Goal: Transaction & Acquisition: Purchase product/service

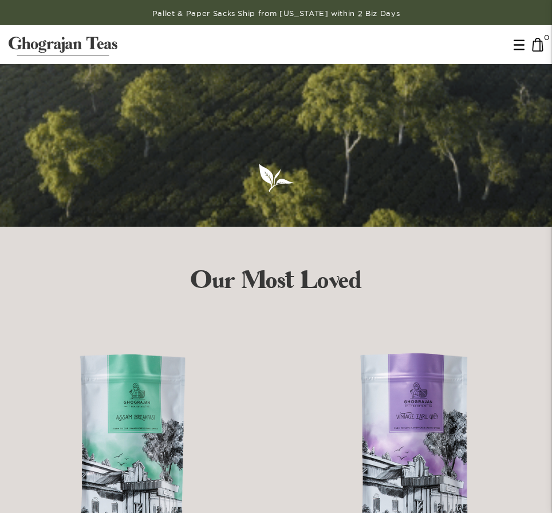
scroll to position [515, 0]
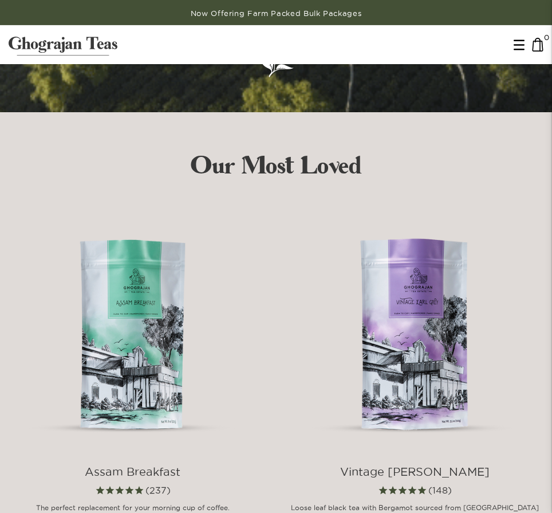
scroll to position [458, 0]
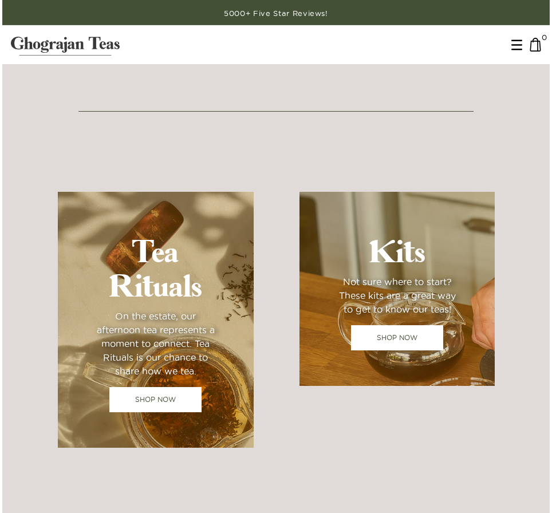
scroll to position [973, 0]
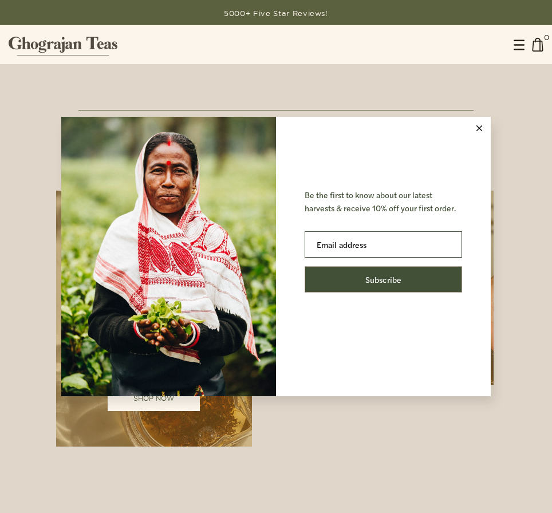
click at [475, 122] on button at bounding box center [478, 128] width 23 height 23
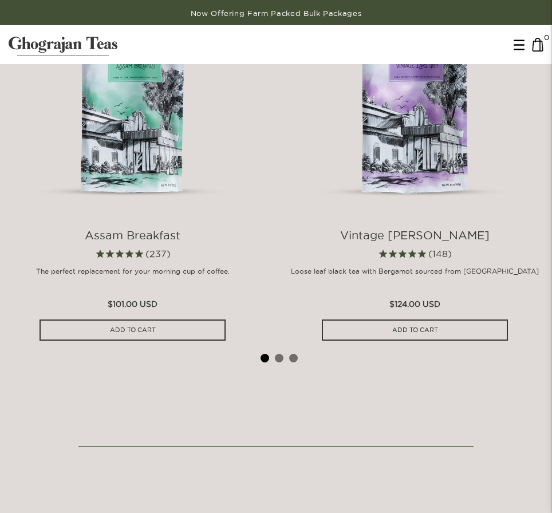
scroll to position [629, 0]
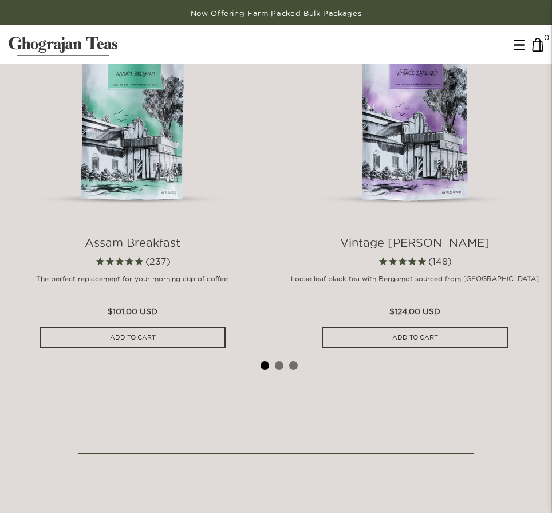
click at [411, 138] on img at bounding box center [415, 98] width 248 height 248
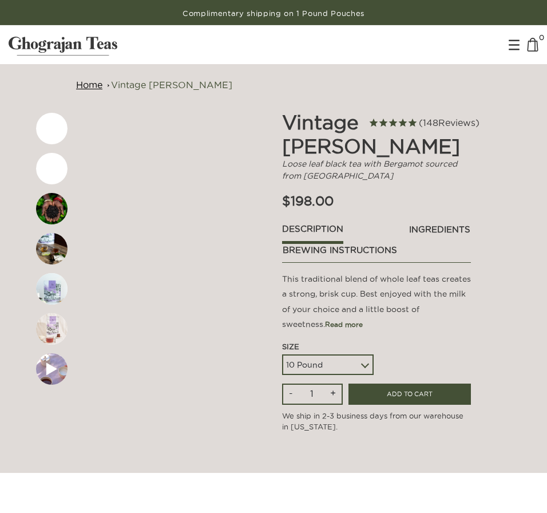
scroll to position [57, 0]
